Goal: Task Accomplishment & Management: Complete application form

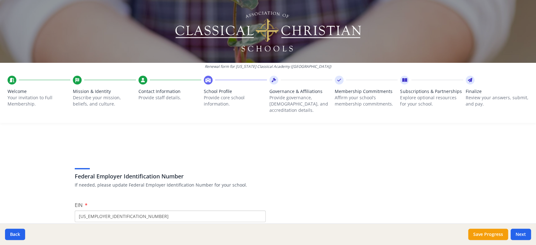
scroll to position [536, 0]
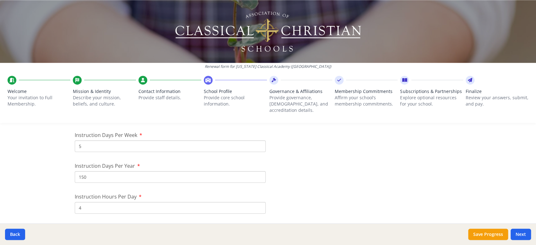
type input "150"
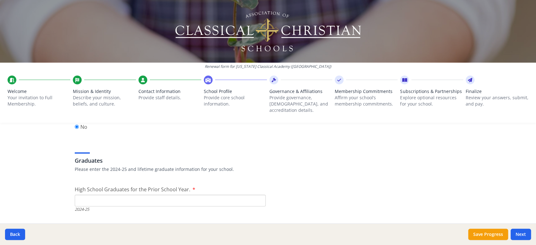
scroll to position [871, 0]
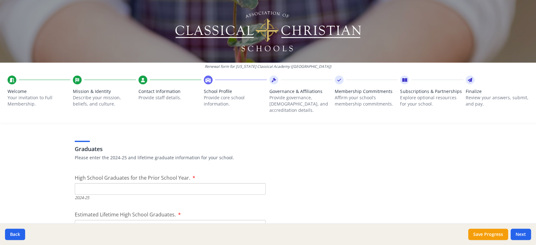
click at [136, 184] on input "High School Graduates for the Prior School Year." at bounding box center [170, 189] width 191 height 12
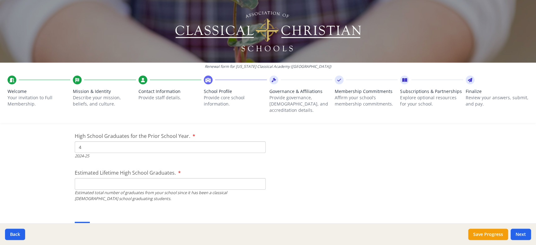
type input "4"
click at [138, 180] on input "Estimated Lifetime High School Graduates." at bounding box center [170, 184] width 191 height 12
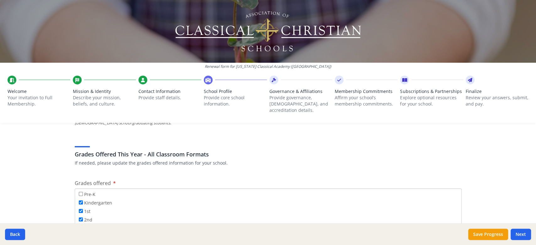
scroll to position [997, 0]
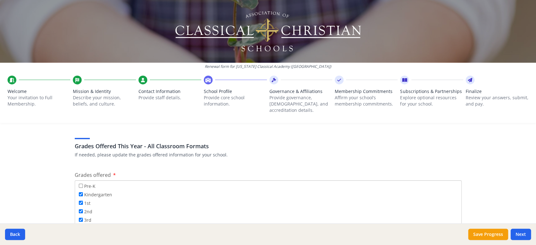
type input "4"
click at [79, 184] on input "Pre-K" at bounding box center [81, 186] width 4 height 4
checkbox input "true"
click at [79, 218] on input "12th" at bounding box center [81, 220] width 4 height 4
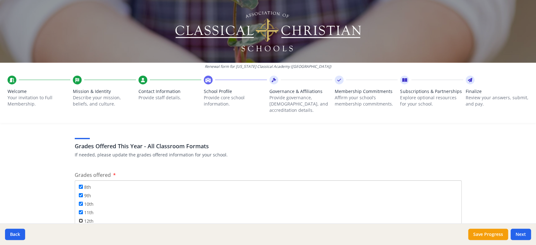
checkbox input "true"
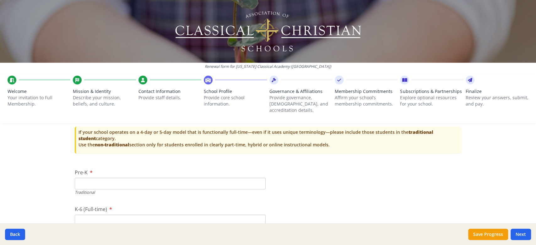
scroll to position [1290, 0]
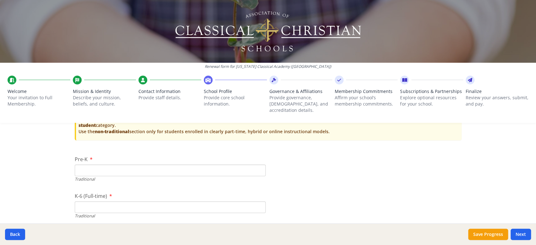
click at [219, 164] on input "Pre-K" at bounding box center [170, 170] width 191 height 12
type input "6"
click at [186, 201] on input "K-6 (Full-time)" at bounding box center [170, 207] width 191 height 12
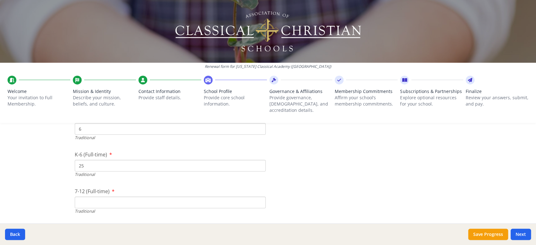
scroll to position [1332, 0]
type input "25"
click at [186, 196] on input "7-12 (Full-time)" at bounding box center [170, 202] width 191 height 12
type input "18"
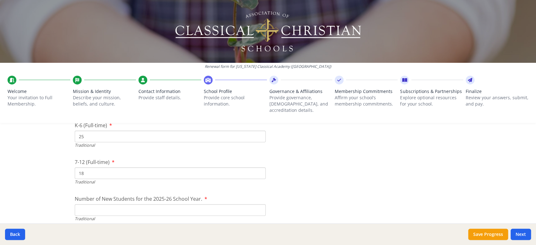
scroll to position [1374, 0]
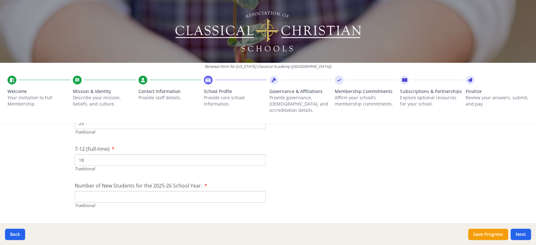
click at [231, 193] on input "Number of New Students for the 2025-26 School Year." at bounding box center [170, 197] width 191 height 12
click at [200, 191] on input "13" at bounding box center [170, 197] width 191 height 12
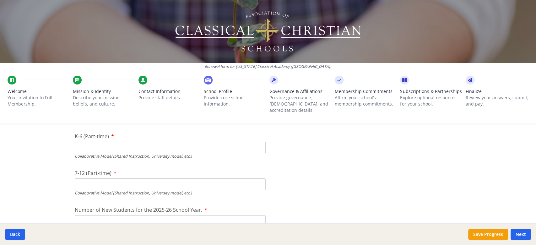
scroll to position [1499, 0]
type input "12"
click at [197, 139] on input "K-6 (Part-time)" at bounding box center [170, 145] width 191 height 12
type input "0"
click at [180, 176] on input "7-12 (Part-time)" at bounding box center [170, 182] width 191 height 12
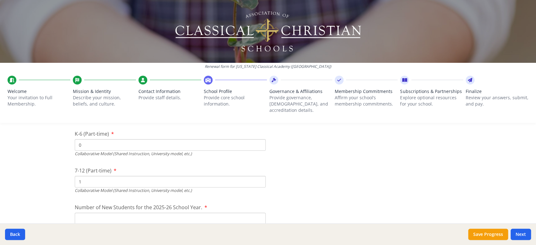
type input "1"
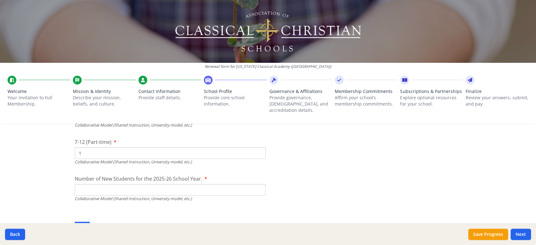
scroll to position [1541, 0]
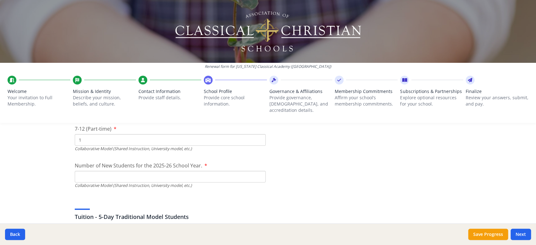
click at [169, 172] on input "Number of New Students for the 2025-26 School Year." at bounding box center [170, 177] width 191 height 12
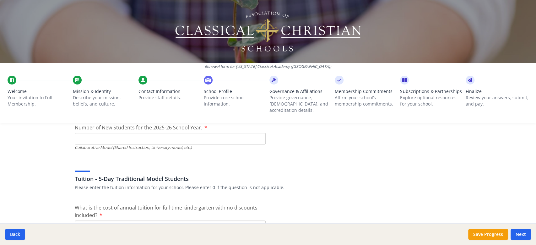
scroll to position [1583, 0]
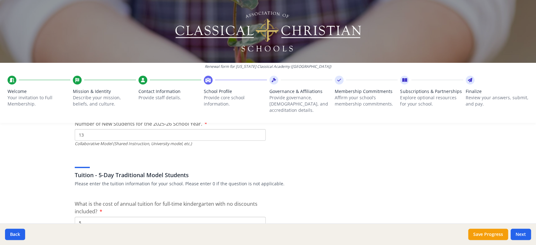
click at [203, 157] on div "Tuition - 5-Day Traditional Model Students Please enter the tuition information…" at bounding box center [268, 172] width 387 height 30
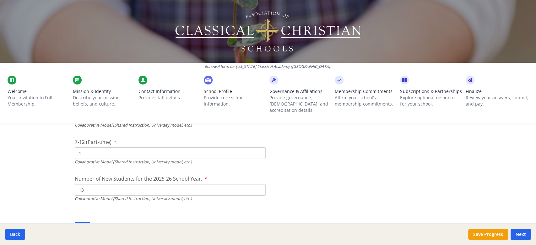
scroll to position [1541, 0]
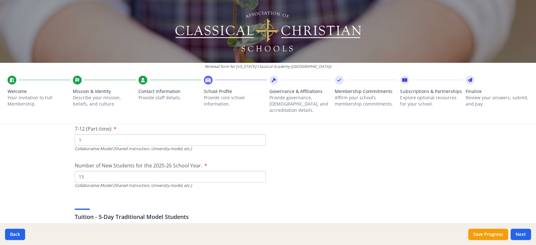
click at [174, 174] on input "13" at bounding box center [170, 177] width 191 height 12
type input "1"
click at [216, 198] on div "Tuition - 5-Day Traditional Model Students Please enter the tuition information…" at bounding box center [268, 213] width 387 height 30
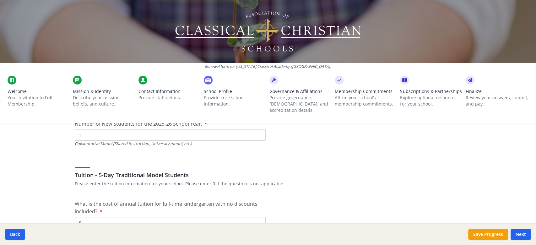
scroll to position [1625, 0]
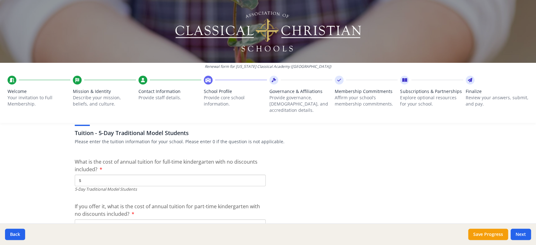
click at [99, 175] on input "$" at bounding box center [170, 181] width 191 height 12
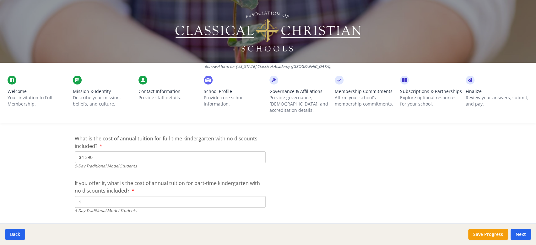
scroll to position [1667, 0]
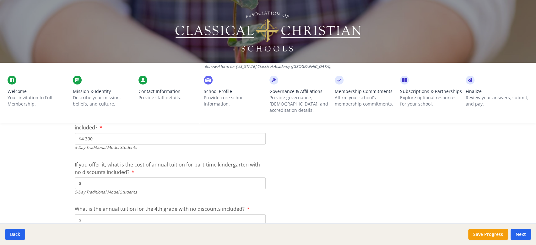
type input "$4 390"
click at [189, 177] on input "$" at bounding box center [170, 183] width 191 height 12
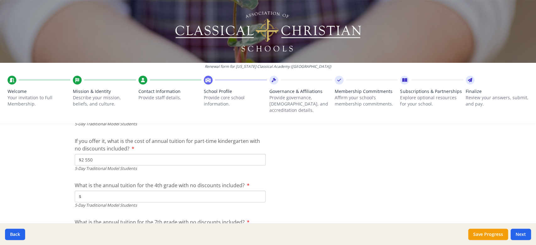
scroll to position [1708, 0]
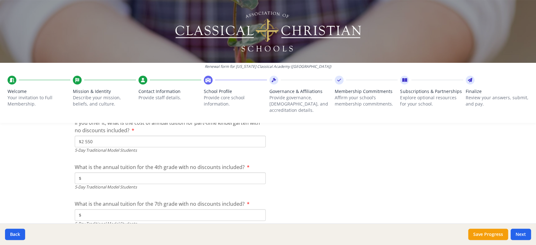
type input "$2 550"
click at [193, 172] on input "$" at bounding box center [170, 178] width 191 height 12
type input "$4 790"
click at [160, 209] on input "$" at bounding box center [170, 215] width 191 height 12
type input "$4 985"
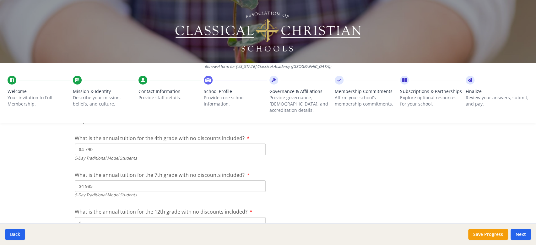
scroll to position [1750, 0]
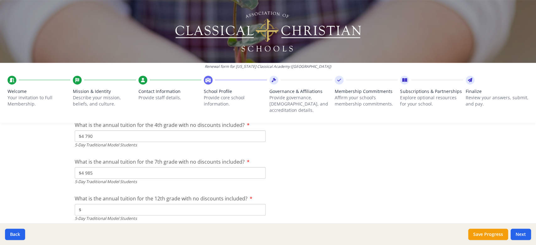
click at [201, 204] on input "$" at bounding box center [170, 210] width 191 height 12
type input "$4 985"
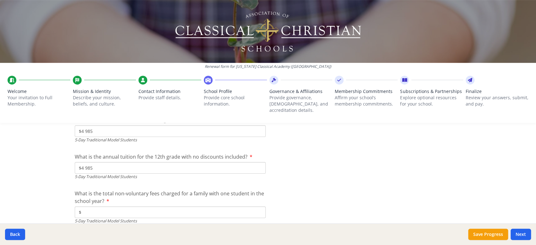
click at [161, 206] on input "$" at bounding box center [170, 212] width 191 height 12
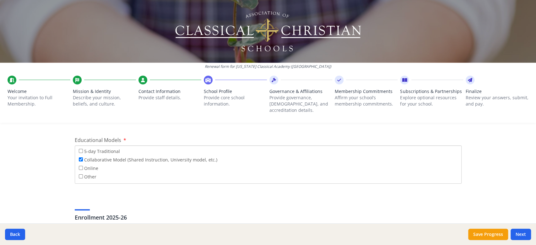
scroll to position [1123, 0]
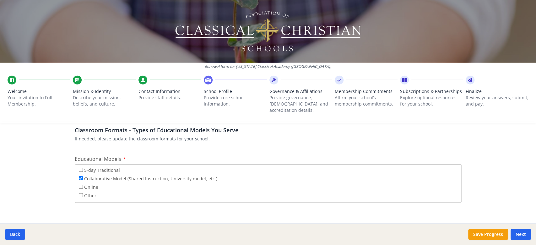
type input "$85"
click at [79, 168] on input "5-day Traditional" at bounding box center [81, 170] width 4 height 4
checkbox input "true"
click at [79, 176] on input "Collaborative Model (Shared Instruction, University model, etc.)" at bounding box center [81, 178] width 4 height 4
checkbox input "false"
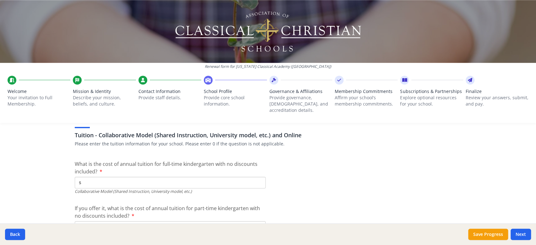
scroll to position [1918, 0]
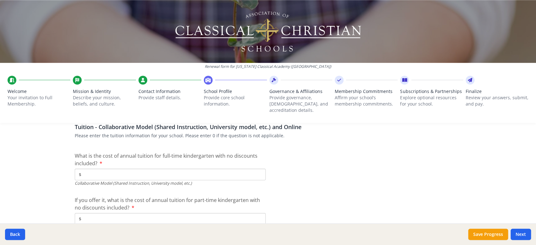
click at [153, 170] on input "$" at bounding box center [170, 175] width 191 height 12
type input "$0"
click at [157, 213] on input "$" at bounding box center [170, 219] width 191 height 12
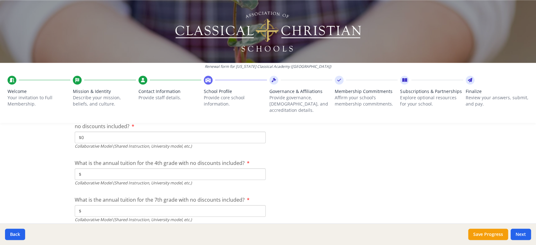
scroll to position [2001, 0]
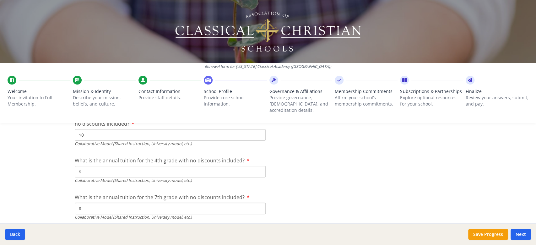
type input "$0"
click at [159, 167] on input "$" at bounding box center [170, 172] width 191 height 12
type input "$0"
click at [159, 202] on input "$" at bounding box center [170, 208] width 191 height 12
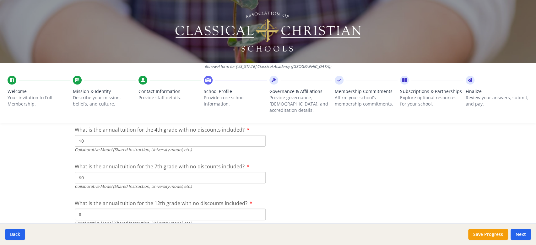
scroll to position [2043, 0]
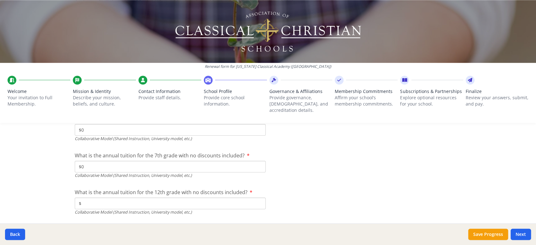
type input "$0"
click at [159, 197] on input "$" at bounding box center [170, 203] width 191 height 12
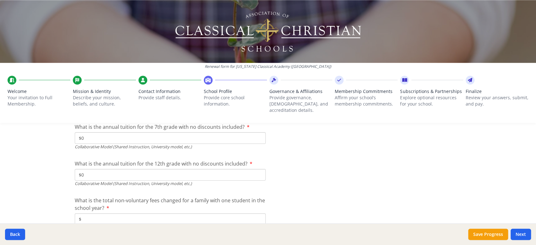
scroll to position [2085, 0]
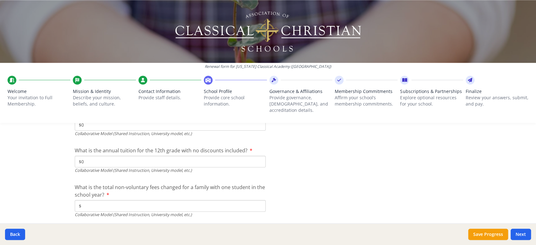
type input "$0"
click at [159, 200] on input "$" at bounding box center [170, 206] width 191 height 12
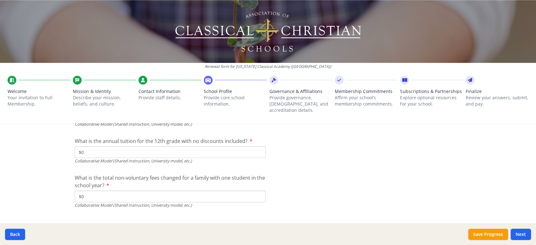
scroll to position [2097, 0]
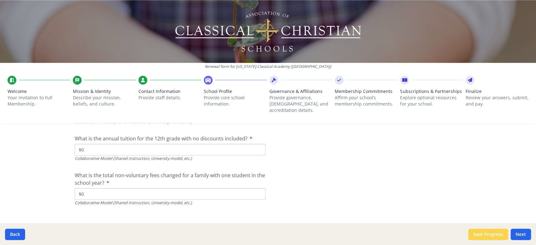
type input "$0"
click at [481, 235] on button "Save Progress" at bounding box center [488, 234] width 40 height 11
click at [520, 234] on button "Next" at bounding box center [520, 234] width 20 height 11
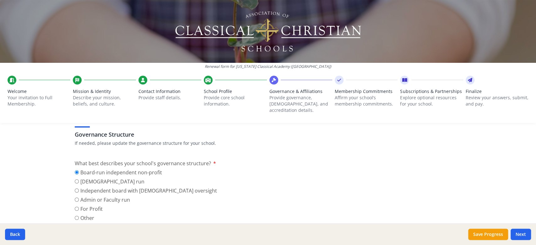
scroll to position [126, 0]
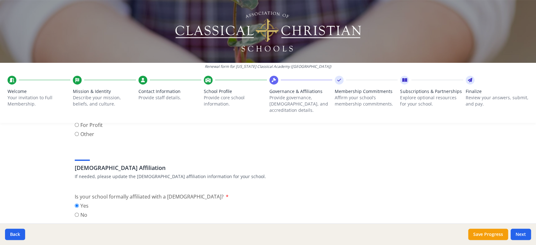
click at [81, 211] on label "No" at bounding box center [82, 215] width 14 height 8
click at [79, 213] on input "No" at bounding box center [77, 215] width 4 height 4
radio input "true"
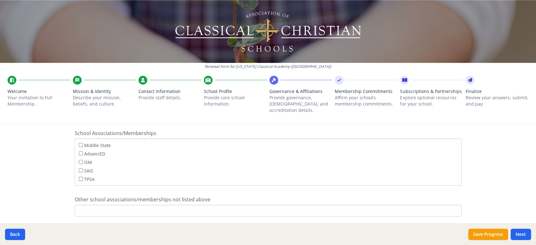
scroll to position [413, 0]
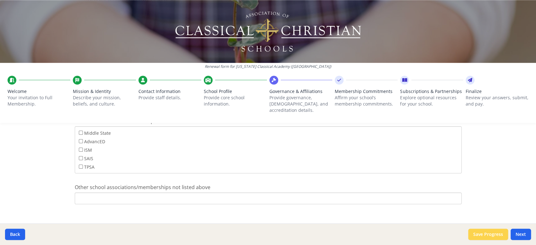
click at [485, 231] on button "Save Progress" at bounding box center [488, 234] width 40 height 11
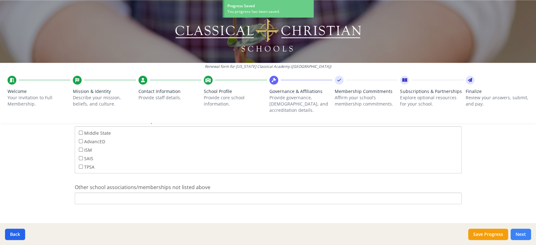
click at [530, 234] on button "Next" at bounding box center [520, 234] width 20 height 11
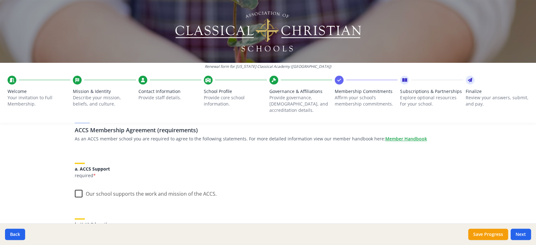
scroll to position [84, 0]
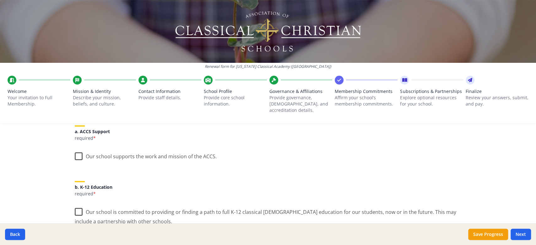
click at [76, 148] on label "Our school supports the work and mission of the ACCS." at bounding box center [146, 154] width 142 height 13
click at [0, 0] on input "Our school supports the work and mission of the ACCS." at bounding box center [0, 0] width 0 height 0
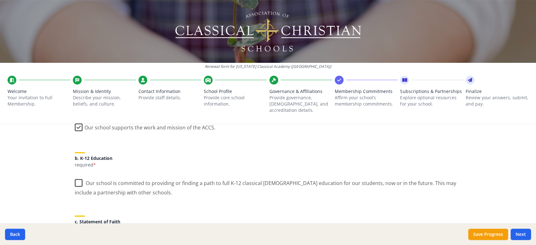
scroll to position [126, 0]
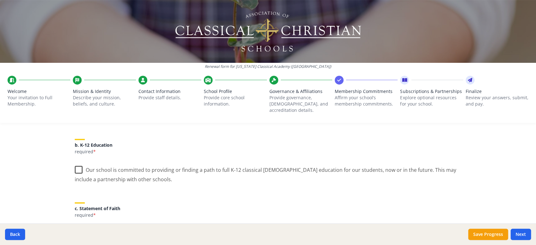
click at [75, 164] on label "Our school is committed to providing or finding a path to full K-12 classical […" at bounding box center [268, 172] width 387 height 21
click at [0, 0] on input "Our school is committed to providing or finding a path to full K-12 classical […" at bounding box center [0, 0] width 0 height 0
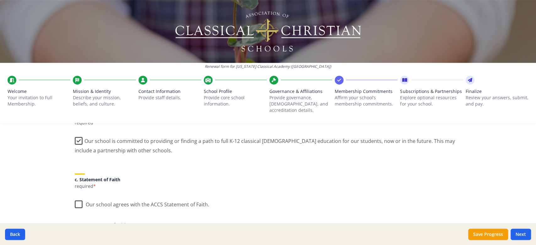
scroll to position [167, 0]
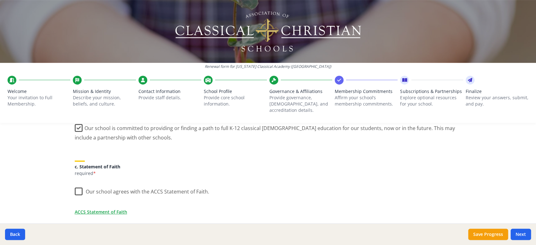
click at [75, 183] on label "Our school agrees with the ACCS Statement of Faith." at bounding box center [142, 189] width 134 height 13
click at [0, 0] on input "Our school agrees with the ACCS Statement of Faith." at bounding box center [0, 0] width 0 height 0
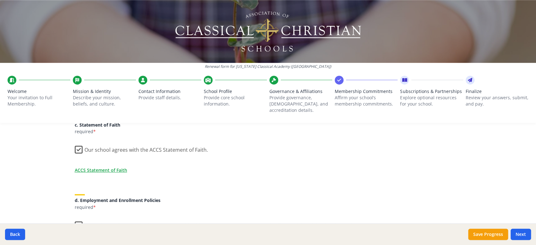
scroll to position [251, 0]
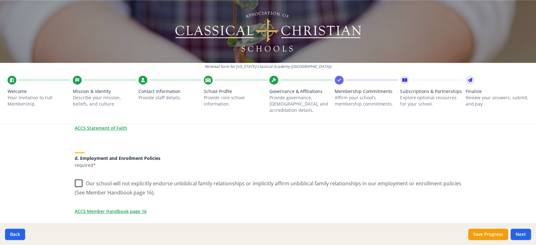
click at [79, 177] on label "Our school will not explicitly endorse unbiblical family relationships or impli…" at bounding box center [268, 185] width 387 height 21
click at [0, 0] on input "Our school will not explicitly endorse unbiblical family relationships or impli…" at bounding box center [0, 0] width 0 height 0
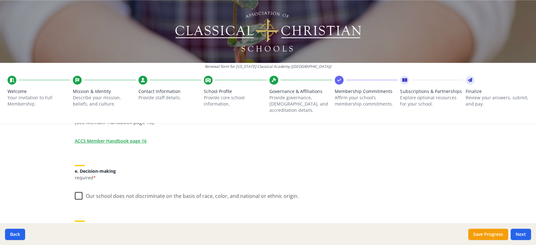
scroll to position [335, 0]
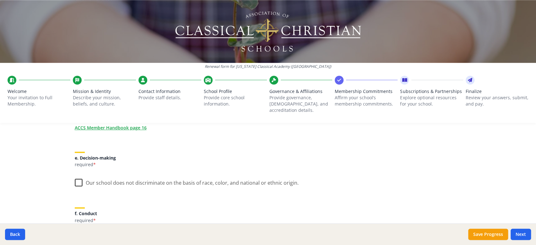
click at [75, 176] on label "Our school does not discriminate on the basis of race, color, and national or e…" at bounding box center [187, 181] width 224 height 13
click at [0, 0] on input "Our school does not discriminate on the basis of race, color, and national or e…" at bounding box center [0, 0] width 0 height 0
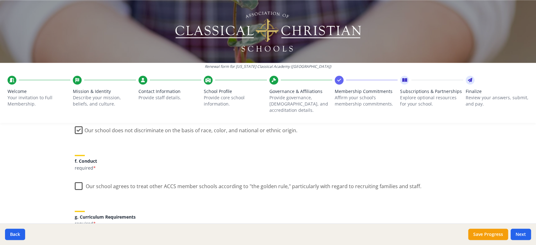
scroll to position [418, 0]
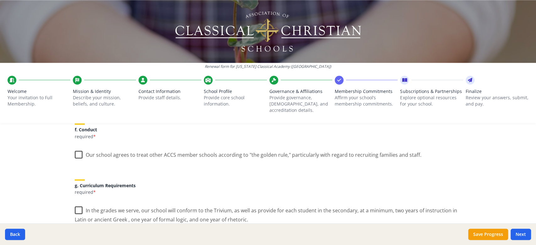
click at [76, 149] on label "Our school agrees to treat other ACCS member schools according to "the golden r…" at bounding box center [248, 153] width 347 height 13
click at [0, 0] on input "Our school agrees to treat other ACCS member schools according to "the golden r…" at bounding box center [0, 0] width 0 height 0
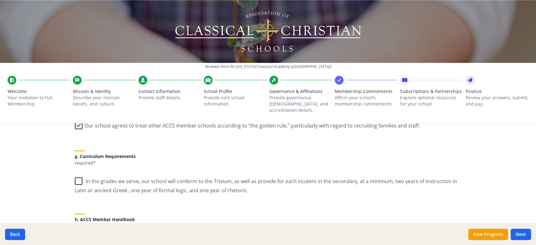
scroll to position [460, 0]
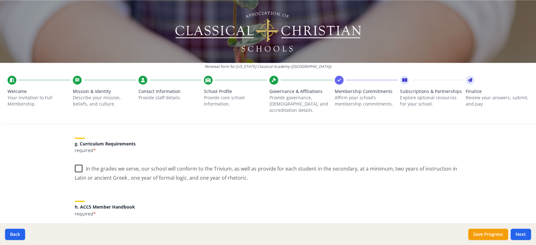
click at [75, 166] on label "In the grades we serve, our school will conform to the Trivium, as well as prov…" at bounding box center [268, 170] width 387 height 21
click at [0, 0] on input "In the grades we serve, our school will conform to the Trivium, as well as prov…" at bounding box center [0, 0] width 0 height 0
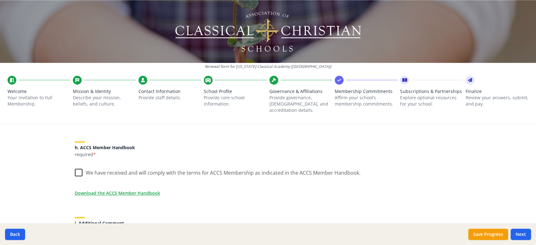
scroll to position [502, 0]
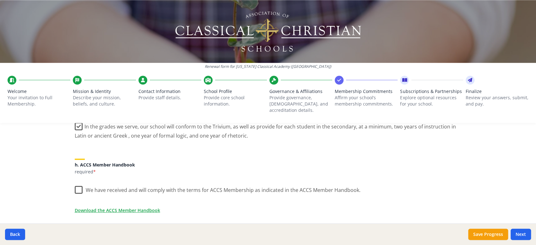
click at [75, 182] on label "We have received and will comply with the terms for ACCS Membership as indicate…" at bounding box center [218, 188] width 286 height 13
click at [0, 0] on input "We have received and will comply with the terms for ACCS Membership as indicate…" at bounding box center [0, 0] width 0 height 0
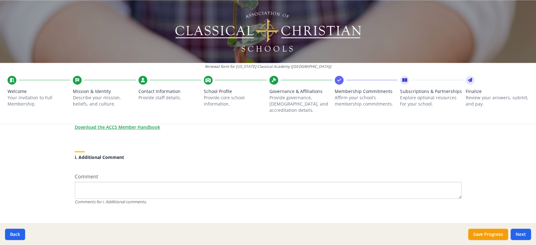
scroll to position [502, 0]
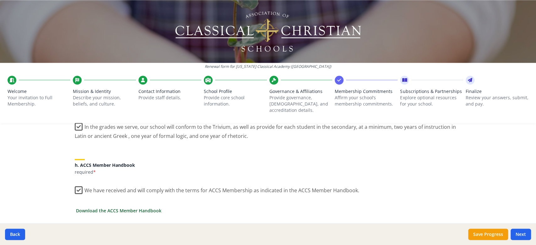
click at [140, 207] on link "Download the ACCS Member Handbook" at bounding box center [118, 210] width 85 height 7
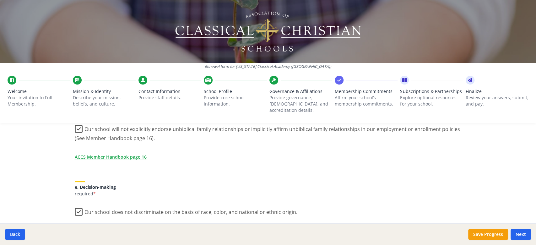
scroll to position [293, 0]
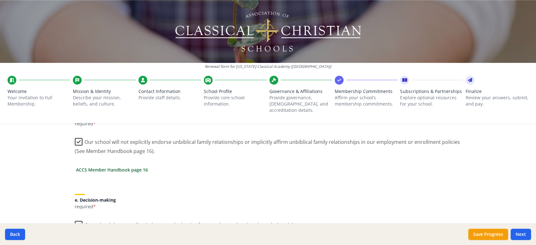
click at [132, 166] on link "ACCS Member Handbook page 16" at bounding box center [112, 169] width 72 height 7
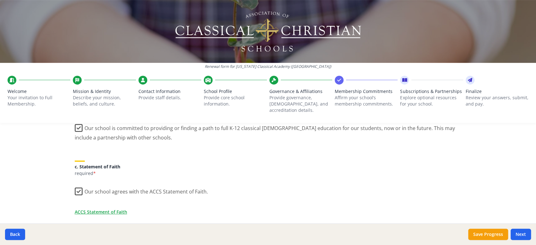
scroll to position [167, 0]
click at [116, 209] on link "ACCS Statement of Faith" at bounding box center [102, 212] width 52 height 7
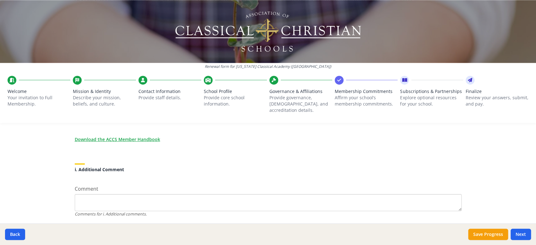
scroll to position [585, 0]
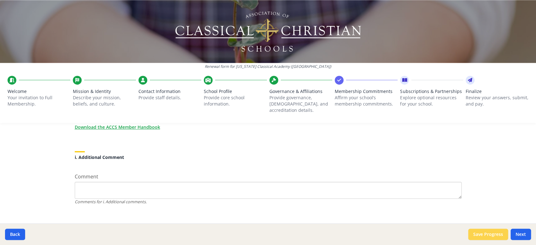
click at [489, 240] on button "Save Progress" at bounding box center [488, 234] width 40 height 11
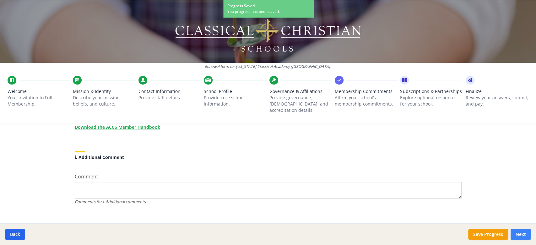
click at [520, 237] on button "Next" at bounding box center [520, 234] width 20 height 11
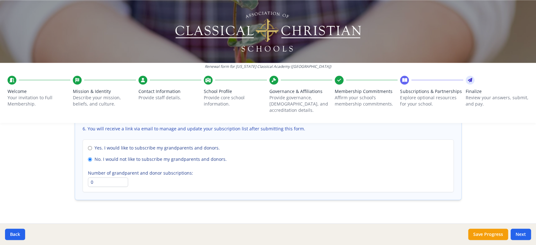
scroll to position [472, 0]
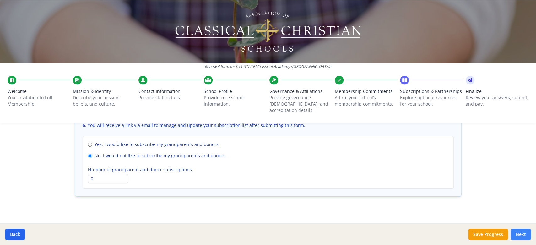
click at [520, 234] on button "Next" at bounding box center [520, 234] width 20 height 11
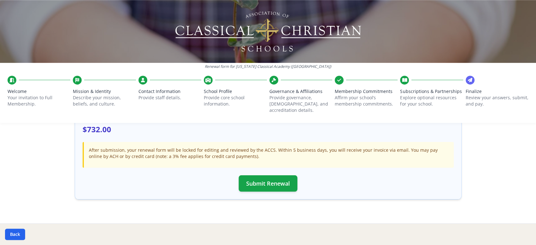
scroll to position [207, 0]
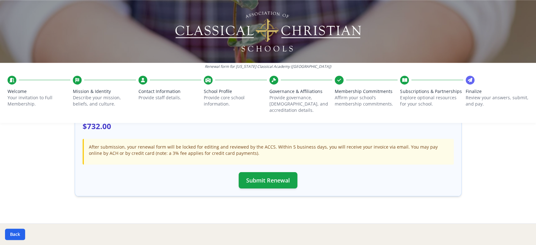
click at [340, 103] on p "Affirm your school’s membership commitments." at bounding box center [366, 100] width 63 height 13
click at [7, 233] on button "Back" at bounding box center [15, 234] width 20 height 11
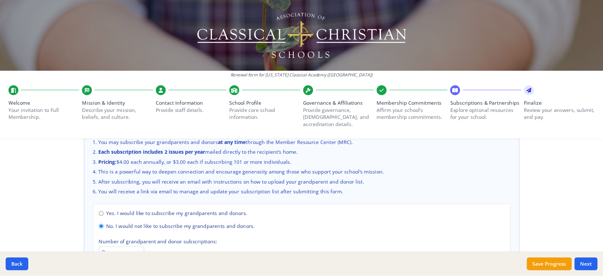
scroll to position [472, 0]
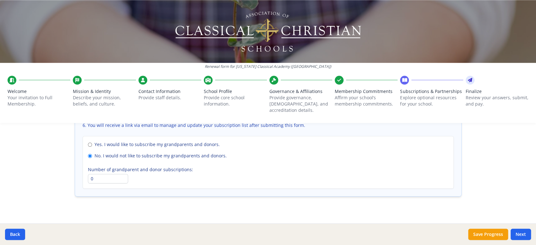
drag, startPoint x: 465, startPoint y: 0, endPoint x: 73, endPoint y: 33, distance: 392.8
click at [73, 33] on div at bounding box center [268, 31] width 536 height 63
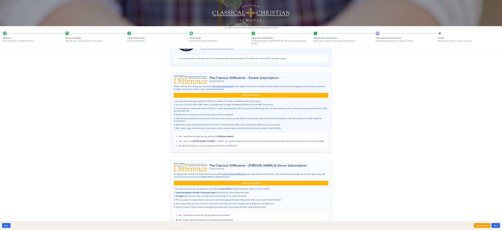
scroll to position [0, 0]
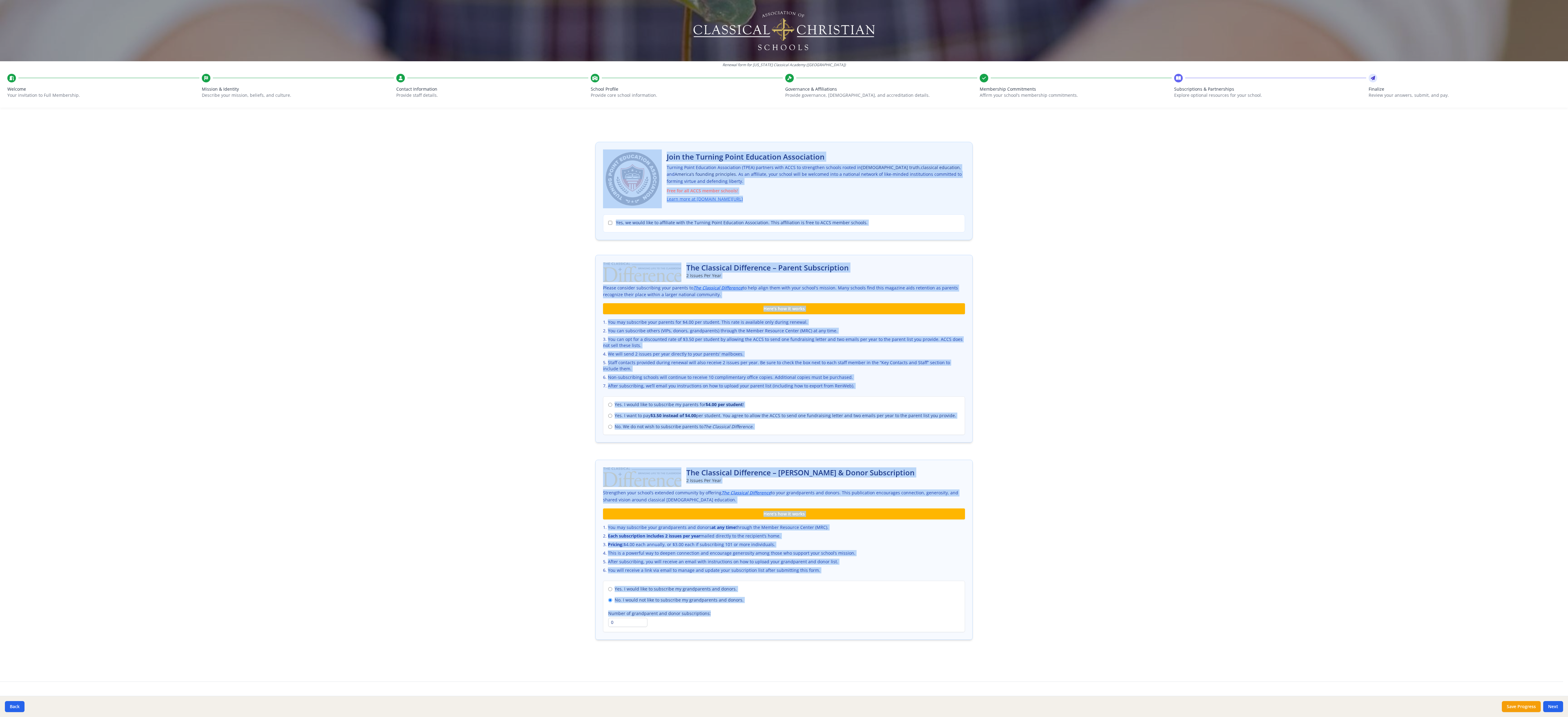
drag, startPoint x: 582, startPoint y: 125, endPoint x: 956, endPoint y: 645, distance: 640.5
click at [523, 239] on div "Renewal form for [US_STATE] Classical Academy ([GEOGRAPHIC_DATA]) Welcome Your …" at bounding box center [784, 358] width 1568 height 717
copy div "Join the Turning Point Education Association Turning Point Education Associatio…"
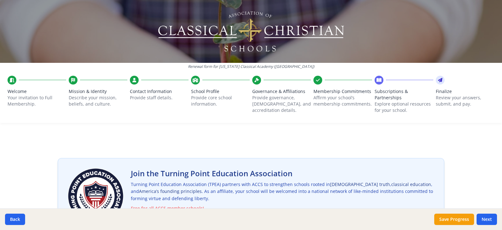
drag, startPoint x: 1517, startPoint y: 4, endPoint x: 265, endPoint y: 141, distance: 1259.3
click at [265, 141] on div at bounding box center [251, 135] width 402 height 15
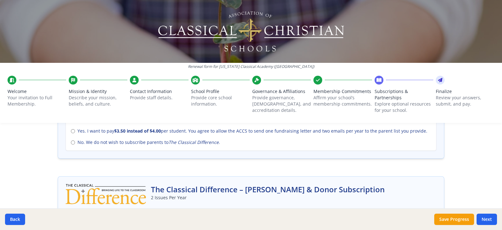
scroll to position [314, 0]
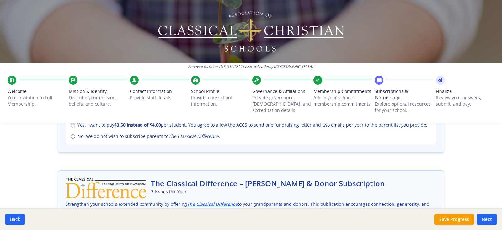
click at [375, 89] on span "Subscriptions & Partnerships" at bounding box center [404, 94] width 59 height 13
click at [497, 220] on div "Back Save Progress Next" at bounding box center [251, 219] width 502 height 22
click at [494, 216] on button "Next" at bounding box center [487, 218] width 20 height 11
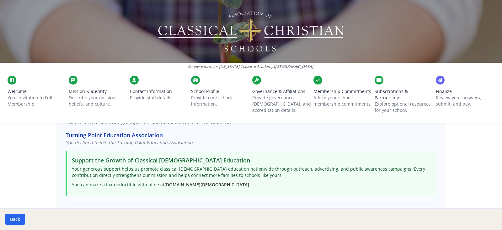
scroll to position [0, 0]
